Goal: Task Accomplishment & Management: Manage account settings

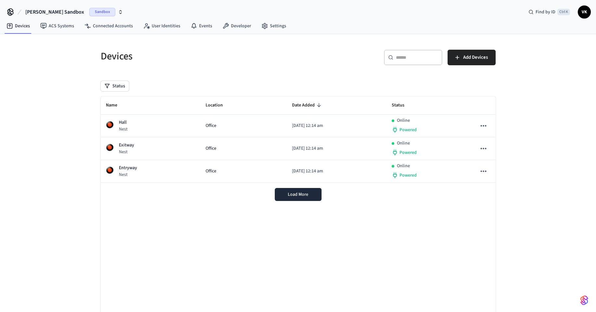
click at [93, 11] on span "Sandbox" at bounding box center [102, 12] width 26 height 8
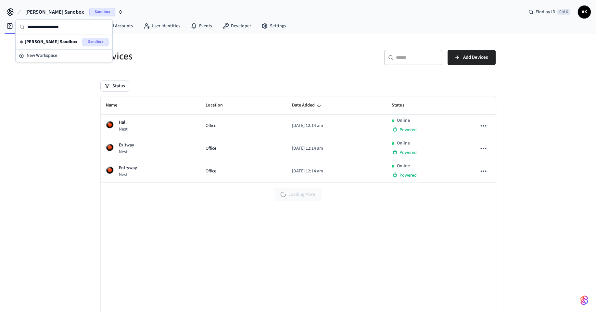
click at [83, 42] on span "Sandbox" at bounding box center [96, 42] width 26 height 8
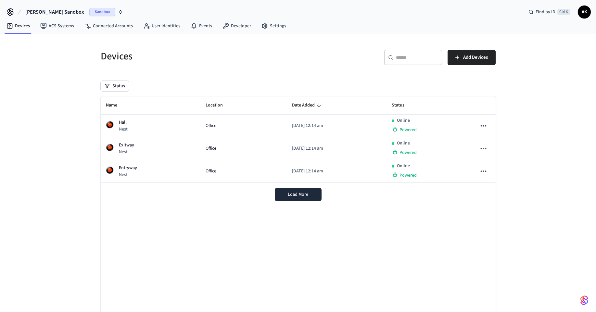
click at [87, 3] on div "Alexander's Sandbox Sandbox Find by ID Ctrl K VK" at bounding box center [298, 9] width 596 height 19
click at [91, 12] on span "Sandbox" at bounding box center [102, 12] width 26 height 8
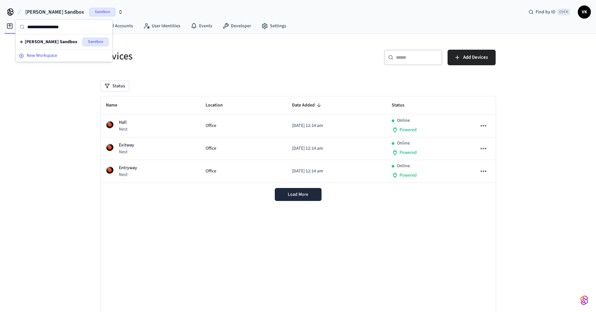
click at [79, 53] on div "New Workspace" at bounding box center [64, 55] width 90 height 7
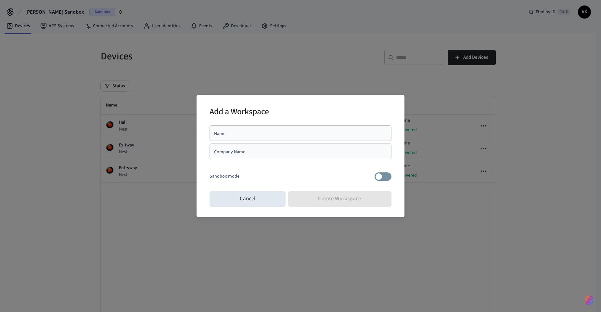
click at [290, 157] on div "Company Name" at bounding box center [301, 152] width 182 height 16
click at [293, 173] on div "Sandbox mode" at bounding box center [301, 177] width 182 height 8
click at [321, 202] on div "Cancel Create Workspace" at bounding box center [301, 199] width 182 height 21
click at [264, 196] on button "Cancel" at bounding box center [248, 199] width 76 height 16
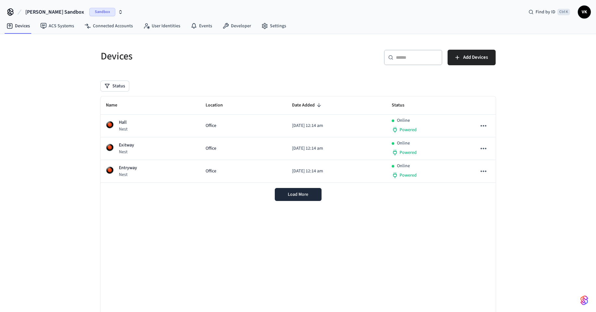
click at [89, 11] on span "Sandbox" at bounding box center [102, 12] width 26 height 8
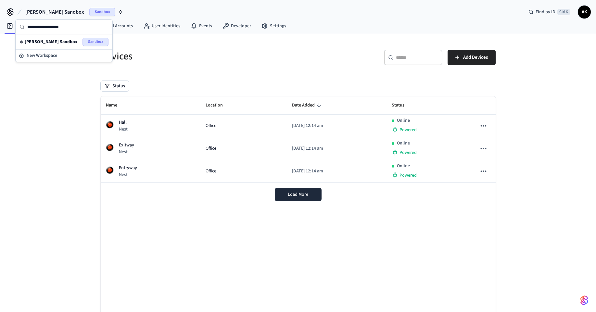
click at [88, 41] on span "Sandbox" at bounding box center [96, 42] width 26 height 8
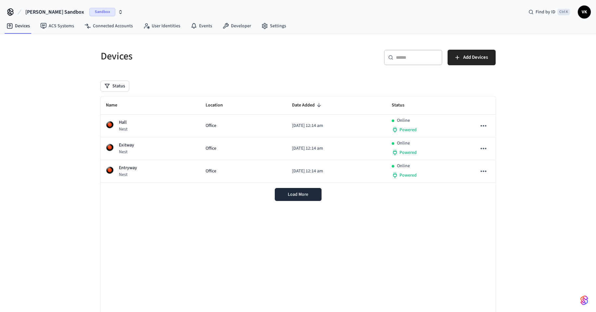
click at [89, 5] on button "Alexander's Sandbox Sandbox" at bounding box center [74, 12] width 102 height 14
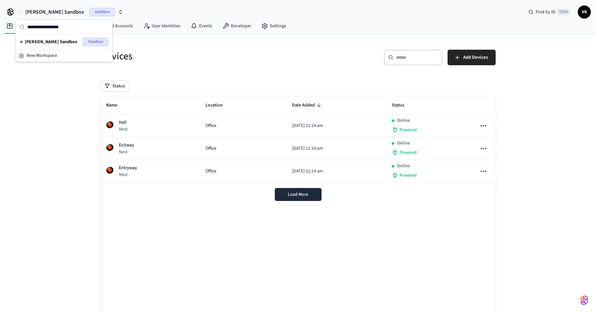
click at [222, 44] on div "Devices" at bounding box center [193, 56] width 201 height 29
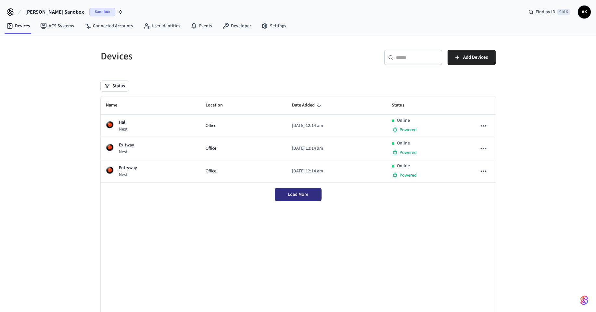
click at [291, 195] on span "Load More" at bounding box center [298, 194] width 20 height 6
click at [67, 10] on span "[PERSON_NAME] Sandbox" at bounding box center [54, 12] width 59 height 8
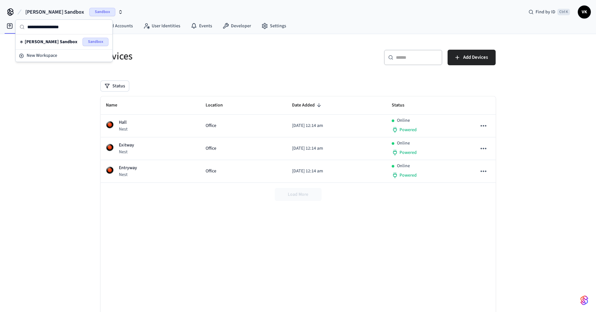
click at [84, 43] on span "Sandbox" at bounding box center [96, 42] width 26 height 8
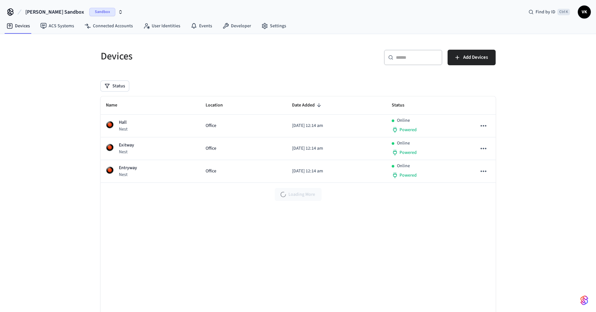
click at [8, 8] on icon at bounding box center [10, 12] width 10 height 10
drag, startPoint x: 99, startPoint y: 130, endPoint x: 121, endPoint y: 84, distance: 50.6
click at [100, 130] on div "Devices ​ ​ Add Devices Status Name Location Date Added Status Hall Nest Office…" at bounding box center [298, 187] width 405 height 290
click at [116, 88] on button "Status" at bounding box center [115, 86] width 28 height 10
click at [118, 107] on label "Online" at bounding box center [141, 111] width 55 height 8
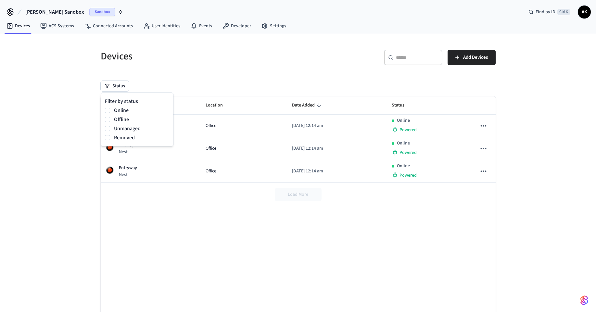
click at [110, 108] on button "Online" at bounding box center [107, 110] width 5 height 5
click at [118, 117] on label "Offline" at bounding box center [141, 120] width 55 height 8
click at [110, 117] on button "Offline" at bounding box center [107, 119] width 5 height 5
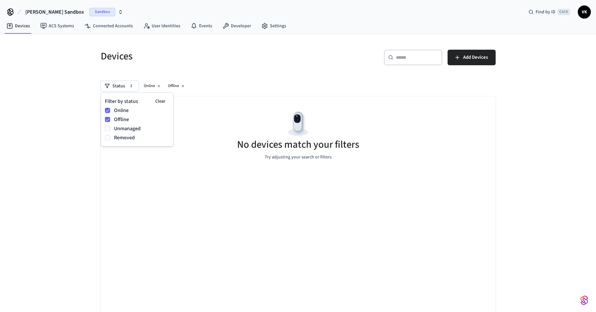
click at [118, 108] on label "Online" at bounding box center [141, 111] width 55 height 8
click at [110, 108] on button "Online" at bounding box center [107, 110] width 5 height 5
click at [122, 123] on div "Offline" at bounding box center [137, 119] width 64 height 9
click at [122, 128] on label "Unmanaged" at bounding box center [141, 129] width 55 height 8
click at [110, 128] on button "Unmanaged" at bounding box center [107, 128] width 5 height 5
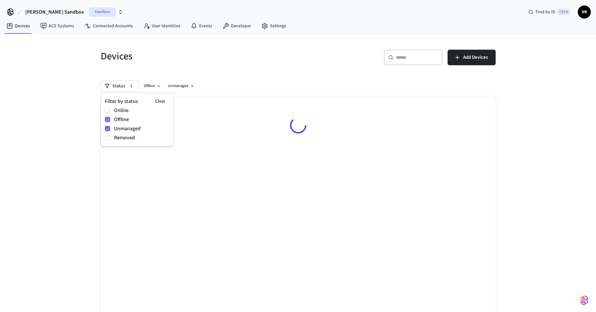
click at [121, 121] on label "Offline" at bounding box center [141, 120] width 55 height 8
click at [110, 121] on button "Offline" at bounding box center [107, 119] width 5 height 5
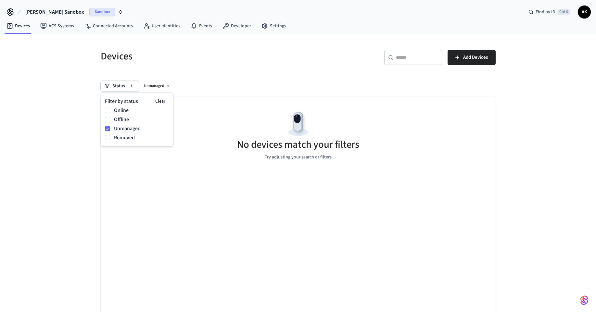
click at [125, 135] on label "Removed" at bounding box center [141, 138] width 55 height 8
click at [110, 135] on button "Removed" at bounding box center [107, 137] width 5 height 5
click at [124, 129] on label "Unmanaged" at bounding box center [141, 129] width 55 height 8
click at [110, 129] on button "Unmanaged" at bounding box center [107, 128] width 5 height 5
drag, startPoint x: 120, startPoint y: 108, endPoint x: 123, endPoint y: 133, distance: 25.2
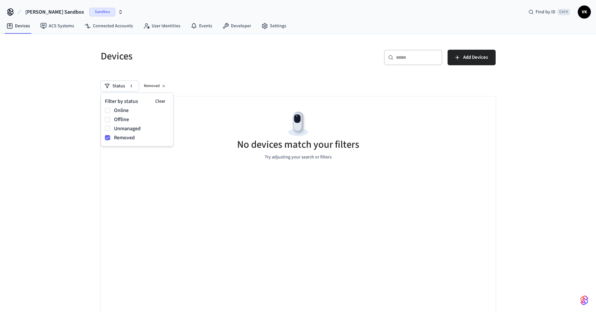
click at [120, 109] on label "Online" at bounding box center [141, 111] width 55 height 8
click at [110, 109] on button "Online" at bounding box center [107, 110] width 5 height 5
click at [122, 135] on label "Removed" at bounding box center [141, 138] width 55 height 8
click at [110, 135] on button "Removed" at bounding box center [107, 137] width 5 height 5
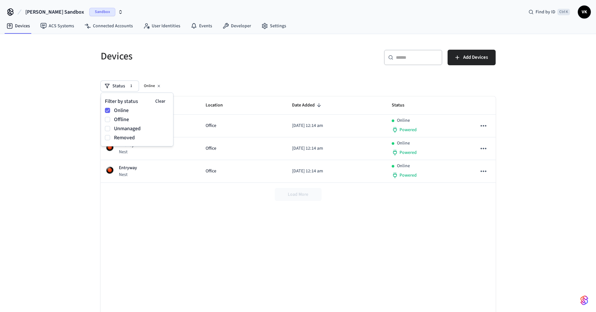
click at [208, 212] on div "Name Location Date Added Status Hall Nest Office 2025/09/09 at 12:14 am Online …" at bounding box center [298, 205] width 395 height 219
drag, startPoint x: 434, startPoint y: 185, endPoint x: 430, endPoint y: 185, distance: 3.9
click at [433, 185] on div "Load More" at bounding box center [298, 194] width 395 height 23
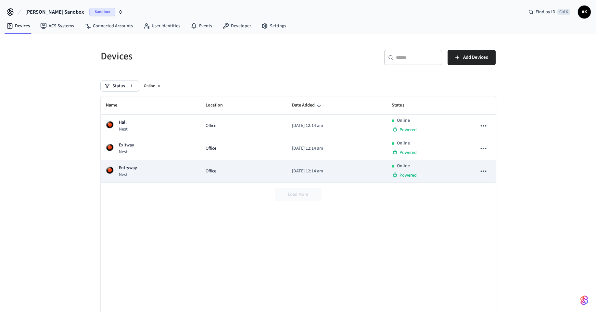
click at [482, 169] on icon "sticky table" at bounding box center [483, 171] width 8 height 8
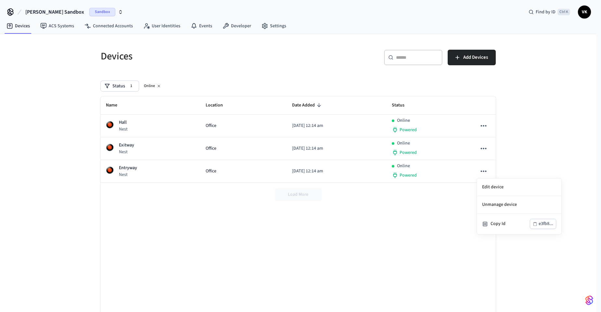
click at [481, 171] on div at bounding box center [300, 156] width 601 height 312
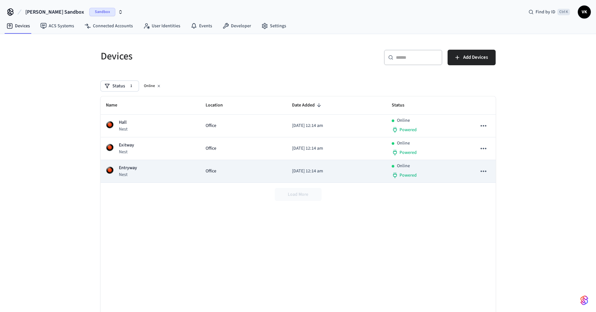
click at [482, 171] on icon "sticky table" at bounding box center [483, 171] width 8 height 8
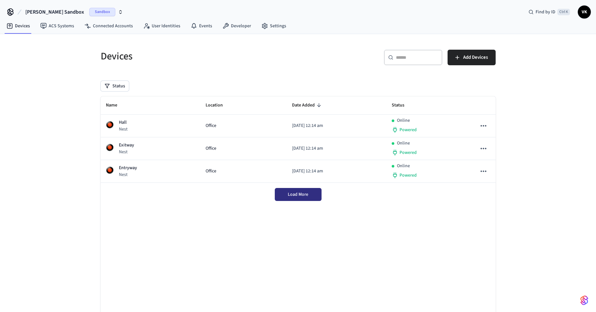
click at [305, 193] on span "Load More" at bounding box center [298, 194] width 20 height 6
